Goal: Information Seeking & Learning: Stay updated

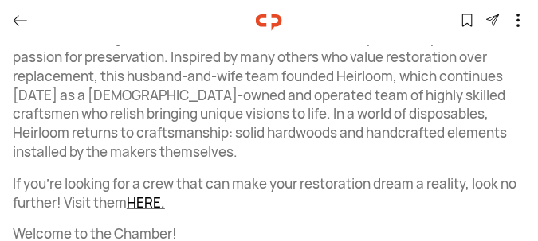
scroll to position [319, 0]
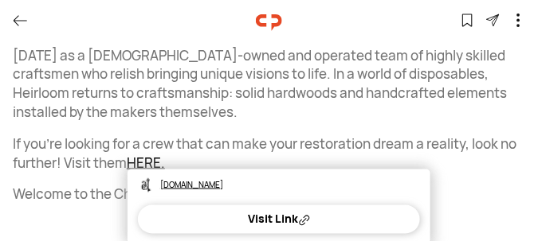
click at [140, 164] on link "HERE." at bounding box center [146, 163] width 38 height 18
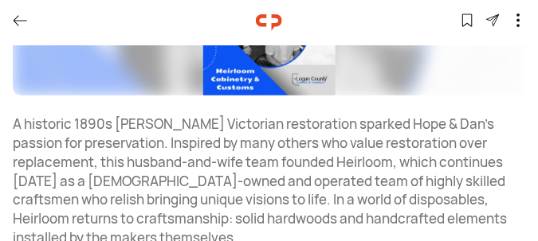
scroll to position [73, 0]
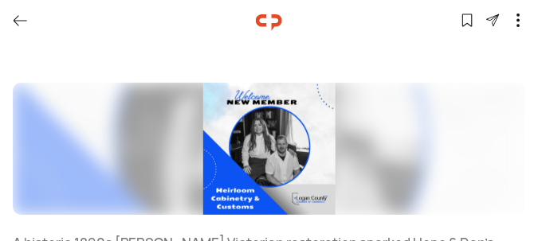
click at [318, 199] on img at bounding box center [269, 149] width 513 height 133
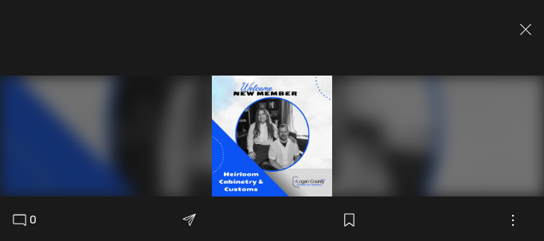
click at [286, 122] on img at bounding box center [272, 136] width 544 height 121
click at [530, 29] on icon at bounding box center [525, 29] width 11 height 11
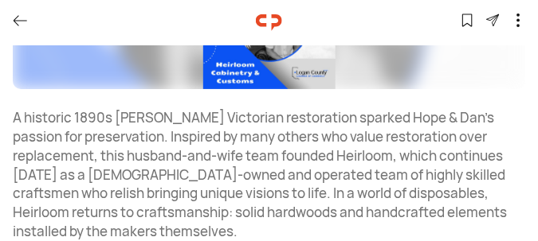
scroll to position [239, 0]
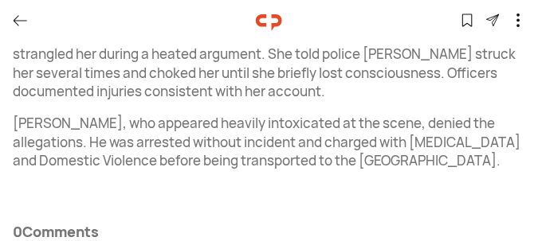
scroll to position [414, 0]
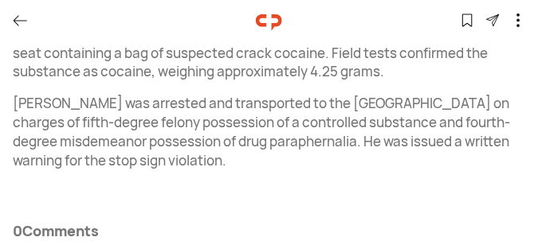
scroll to position [676, 0]
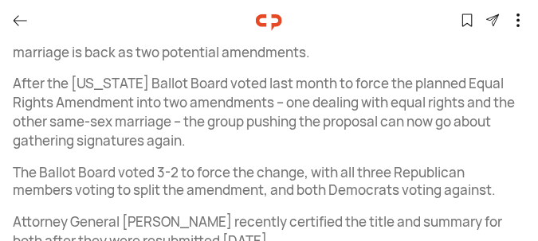
scroll to position [398, 0]
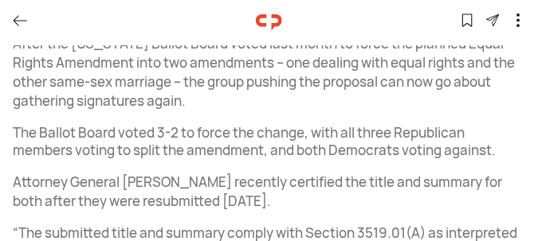
click at [470, 150] on p "The Ballot Board voted 3-2 to force the change, with all three Republican membe…" at bounding box center [269, 142] width 512 height 38
click at [489, 145] on p "The Ballot Board voted 3-2 to force the change, with all three Republican membe…" at bounding box center [269, 142] width 512 height 38
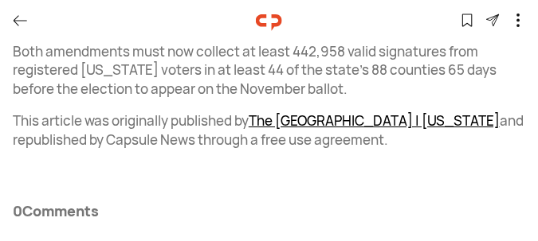
scroll to position [934, 0]
